Goal: Communication & Community: Answer question/provide support

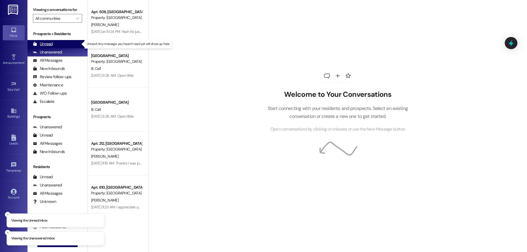
click at [60, 42] on div "Unread (0)" at bounding box center [57, 44] width 60 height 8
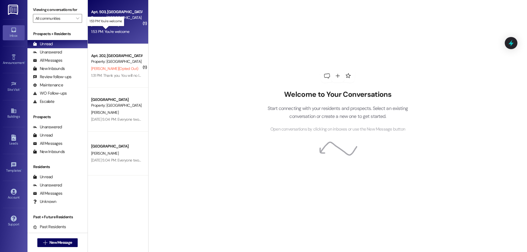
click at [108, 32] on div "1:53 PM: You're welcome 1:53 PM: You're welcome" at bounding box center [110, 31] width 38 height 5
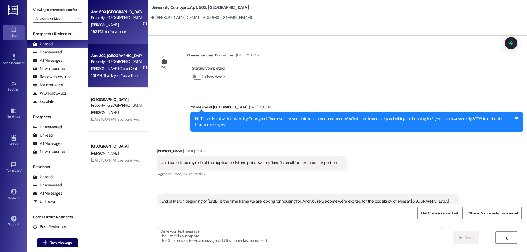
scroll to position [5072, 0]
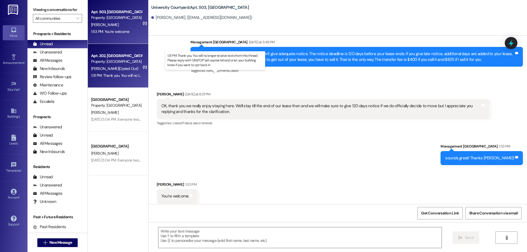
click at [122, 77] on div "1:31 PM: Thank you. You will no longer receive texts from this thread. Please r…" at bounding box center [220, 75] width 258 height 5
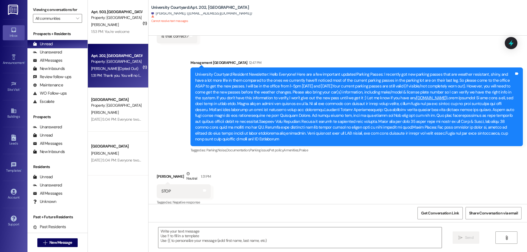
scroll to position [3673, 0]
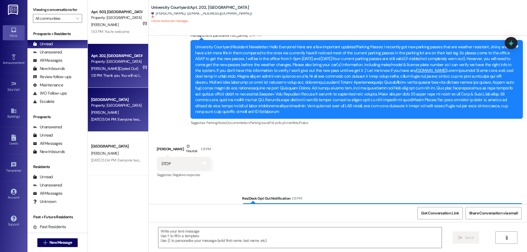
click at [114, 116] on div "[DATE] 5:04 PM: Everyone two quick things. First, I need everyone with a pet to…" at bounding box center [117, 119] width 52 height 7
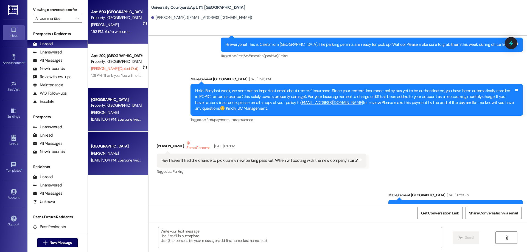
scroll to position [6691, 0]
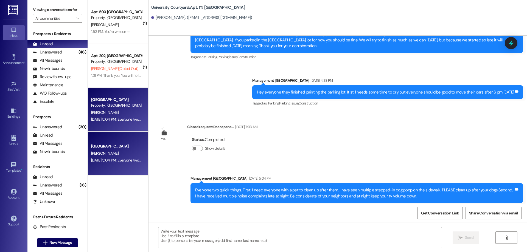
drag, startPoint x: 104, startPoint y: 25, endPoint x: 72, endPoint y: 26, distance: 32.7
click at [104, 25] on div "[PERSON_NAME]" at bounding box center [117, 24] width 52 height 7
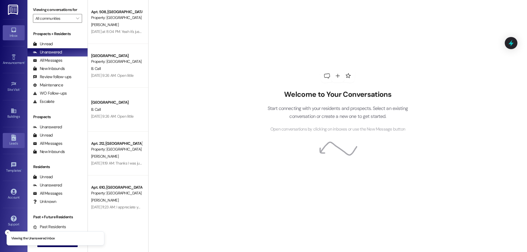
click at [9, 146] on div "Leads" at bounding box center [13, 143] width 27 height 5
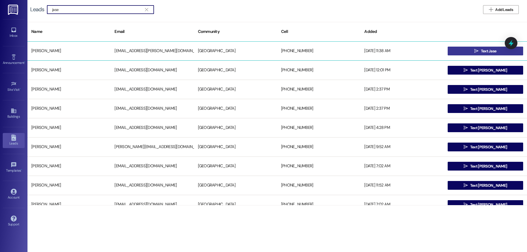
type input "jase"
click at [465, 54] on button " Text Jase" at bounding box center [486, 51] width 76 height 9
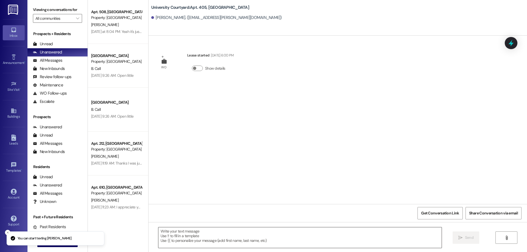
click at [214, 244] on textarea at bounding box center [299, 238] width 283 height 21
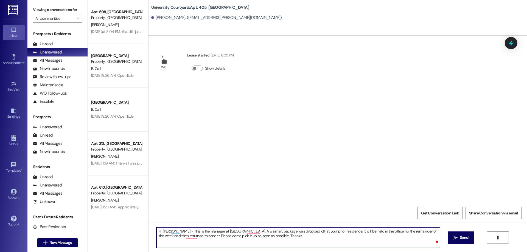
type textarea "Hi Jase - This is the manager at University Courtyard. A walmart package was dr…"
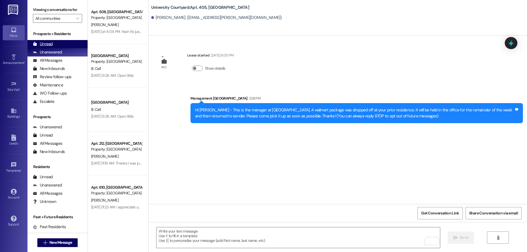
click at [54, 44] on div "Unread (0)" at bounding box center [57, 44] width 60 height 8
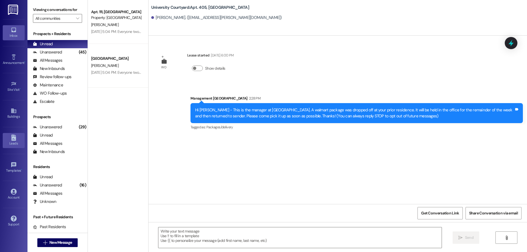
click at [16, 139] on icon at bounding box center [14, 138] width 6 height 6
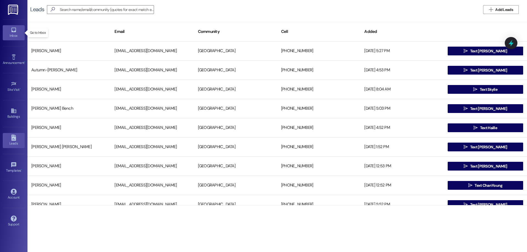
click at [12, 36] on div "Inbox" at bounding box center [13, 35] width 27 height 5
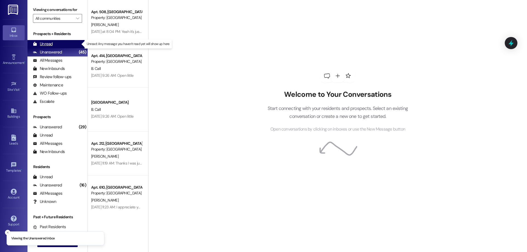
click at [51, 43] on div "Unread" at bounding box center [43, 44] width 20 height 6
